Goal: Navigation & Orientation: Find specific page/section

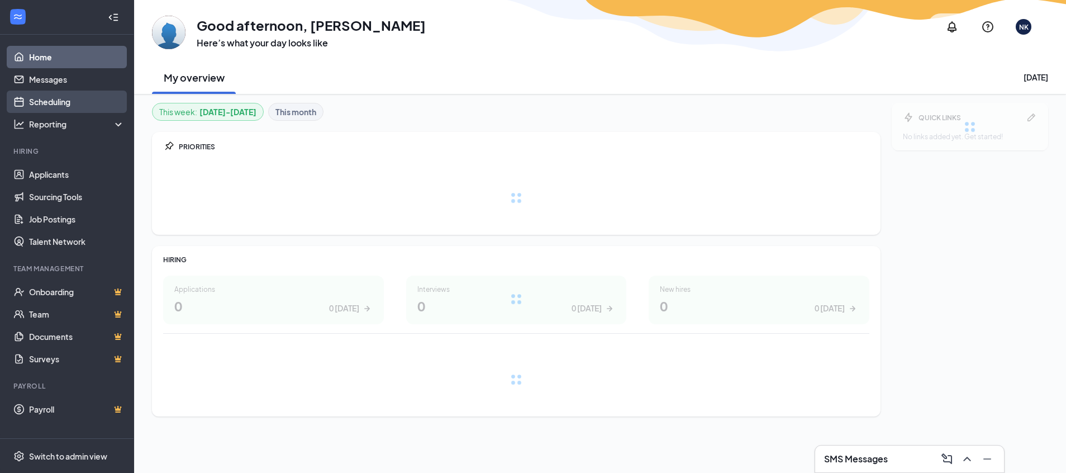
click at [58, 97] on link "Scheduling" at bounding box center [77, 102] width 96 height 22
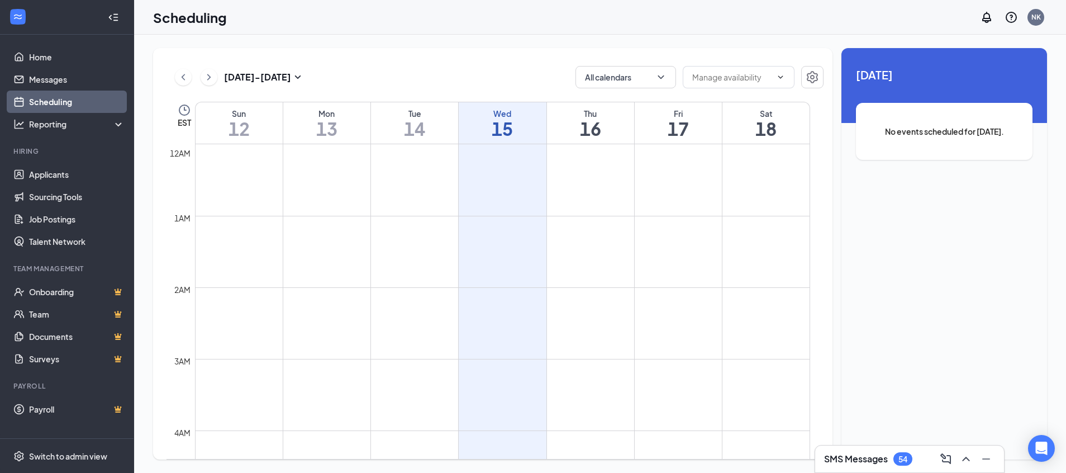
scroll to position [549, 0]
